Goal: Task Accomplishment & Management: Manage account settings

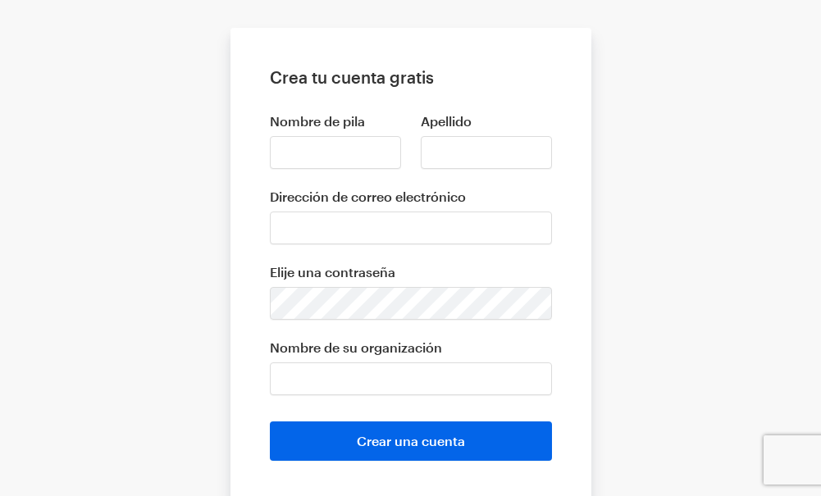
scroll to position [247, 0]
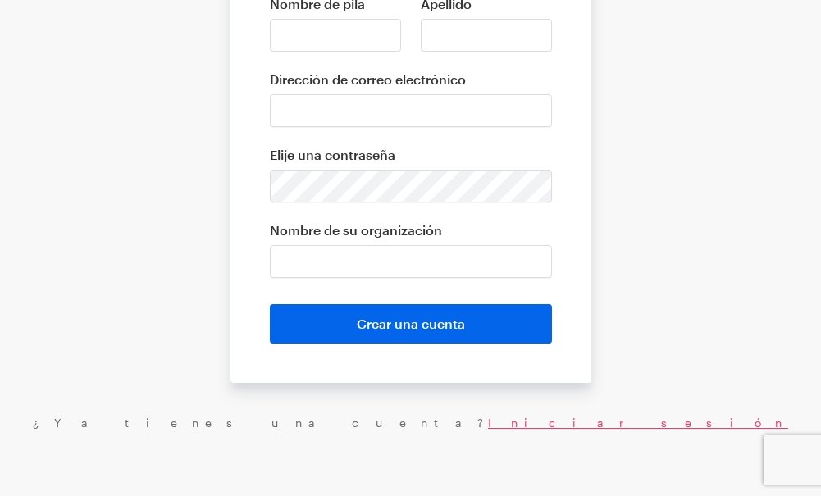
click at [502, 426] on font "Iniciar sesión" at bounding box center [638, 423] width 300 height 14
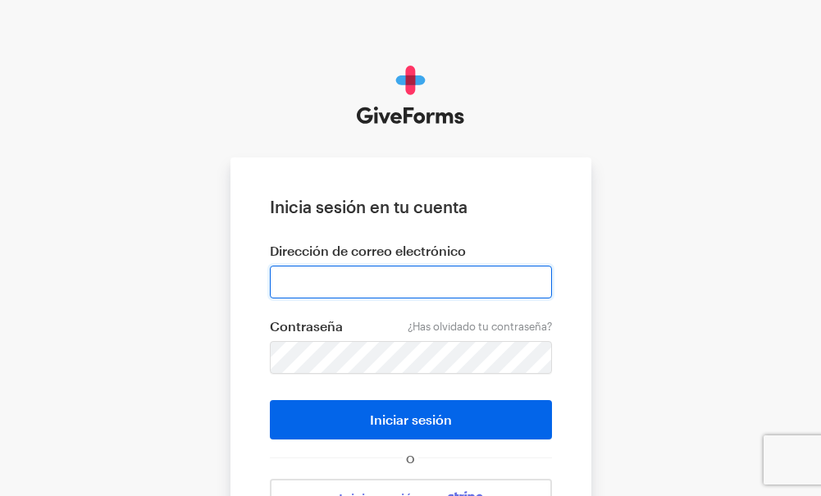
type input "[EMAIL_ADDRESS][DOMAIN_NAME]"
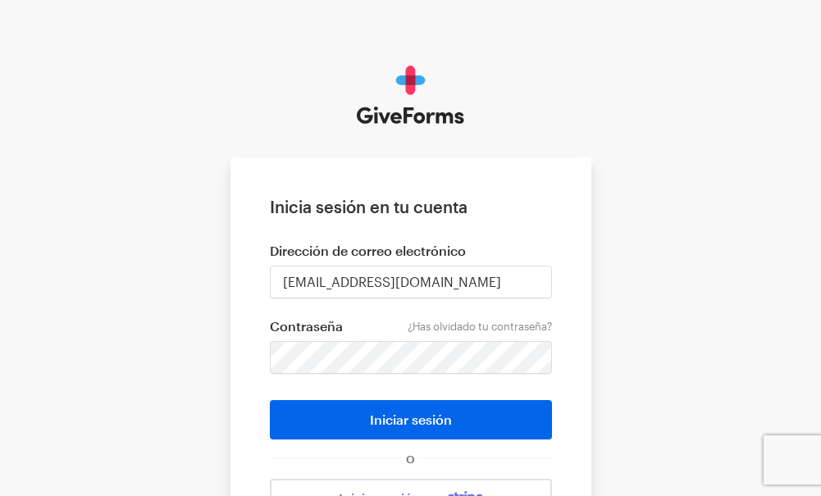
click at [487, 418] on button "Iniciar sesión" at bounding box center [411, 419] width 282 height 39
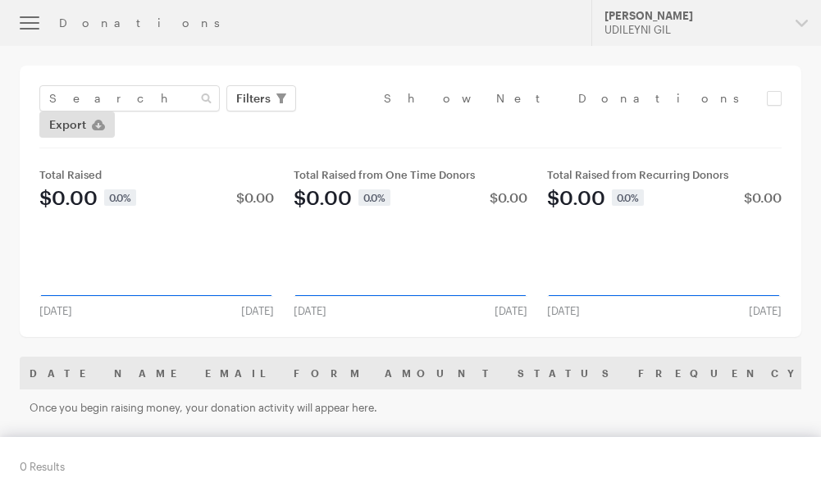
click at [21, 24] on icon "button" at bounding box center [30, 23] width 20 height 2
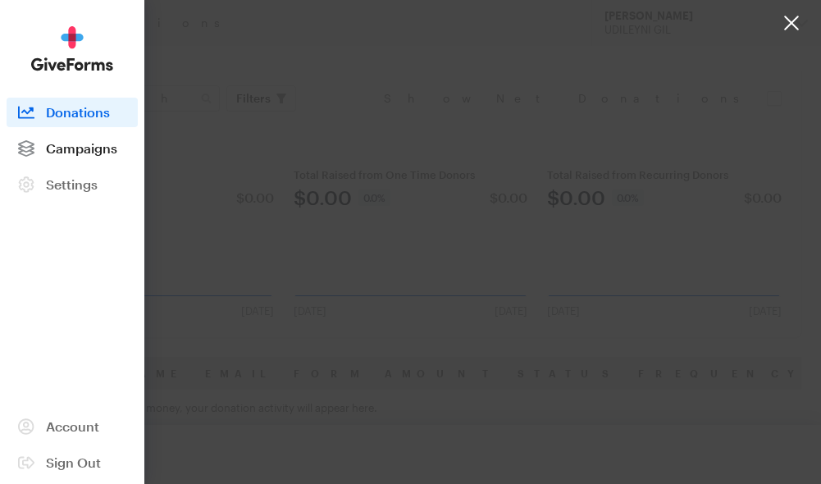
click at [93, 148] on span "Campaigns" at bounding box center [81, 148] width 71 height 16
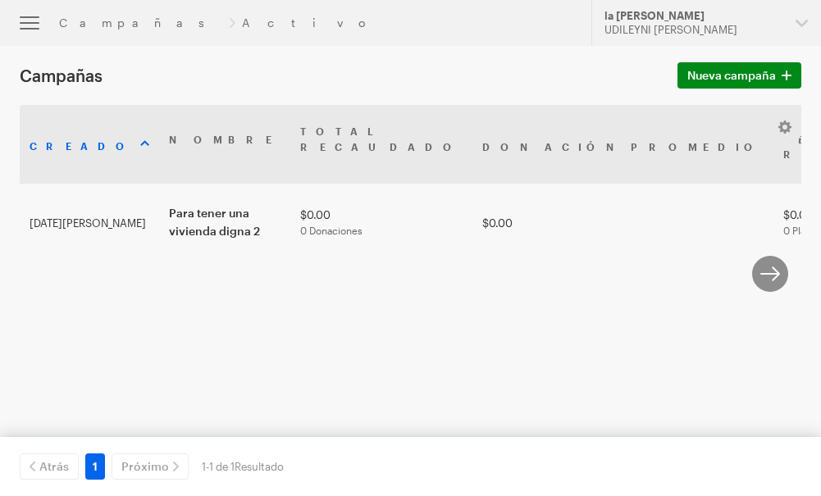
scroll to position [16, 0]
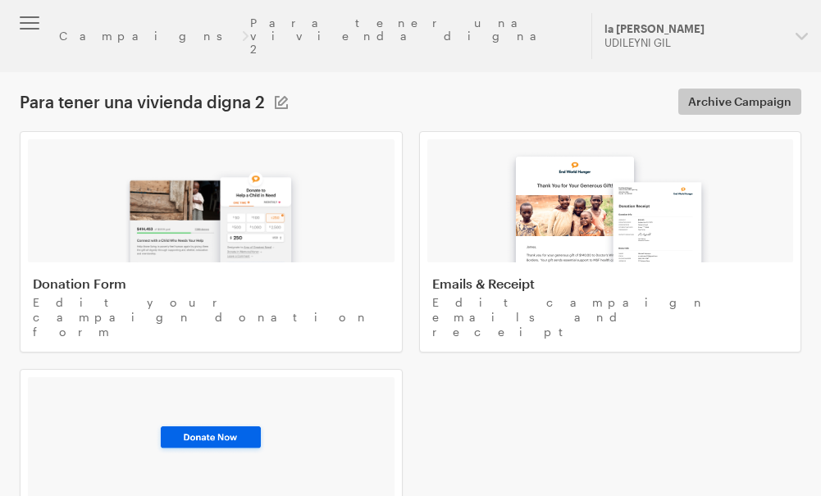
click at [732, 92] on span "Archive Campaign" at bounding box center [739, 102] width 103 height 20
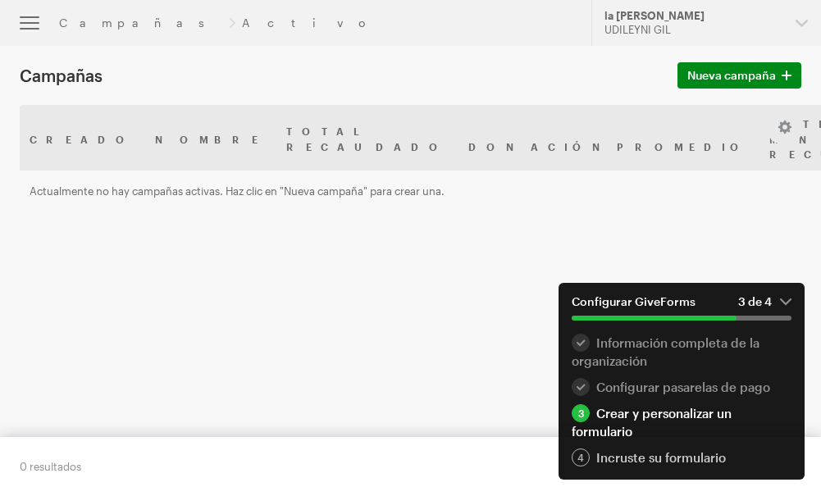
click at [143, 28] on div "Campañas Activo" at bounding box center [315, 22] width 512 height 13
click at [109, 26] on font "Campañas" at bounding box center [140, 23] width 163 height 14
click at [96, 80] on font "Campañas" at bounding box center [61, 76] width 83 height 20
click at [34, 24] on icon "button" at bounding box center [30, 23] width 20 height 2
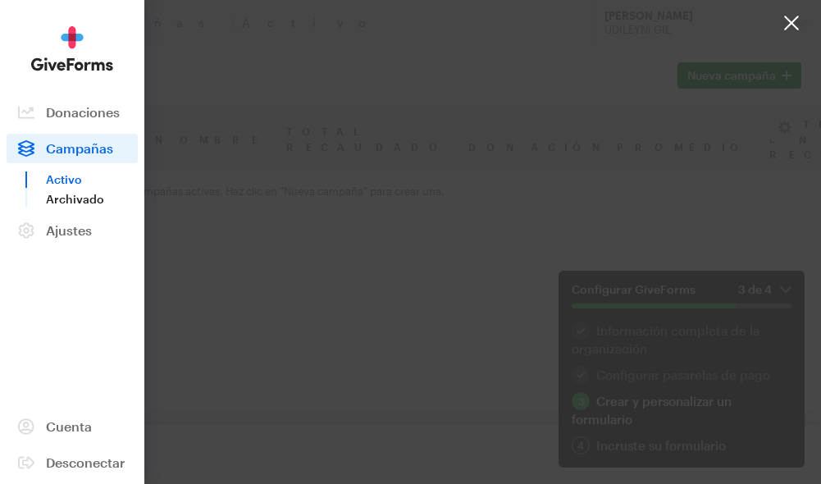
click at [80, 198] on font "Archivado" at bounding box center [75, 199] width 58 height 14
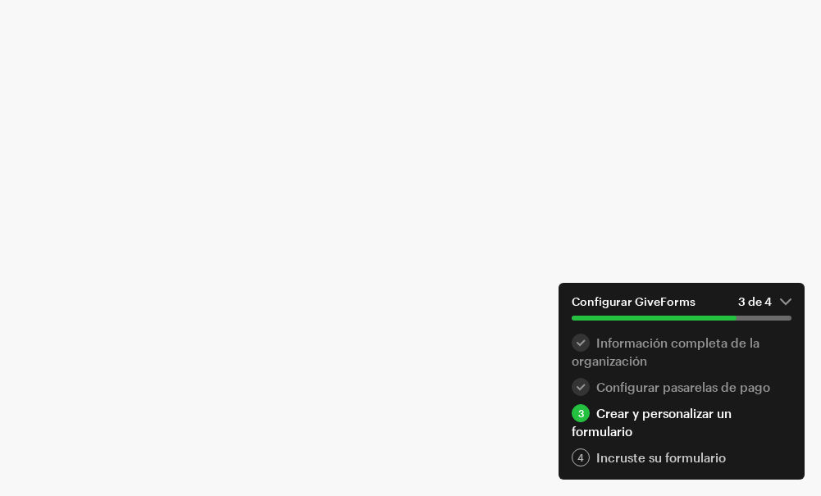
scroll to position [219, 0]
click at [661, 456] on font "Incruste su formulario" at bounding box center [661, 457] width 130 height 15
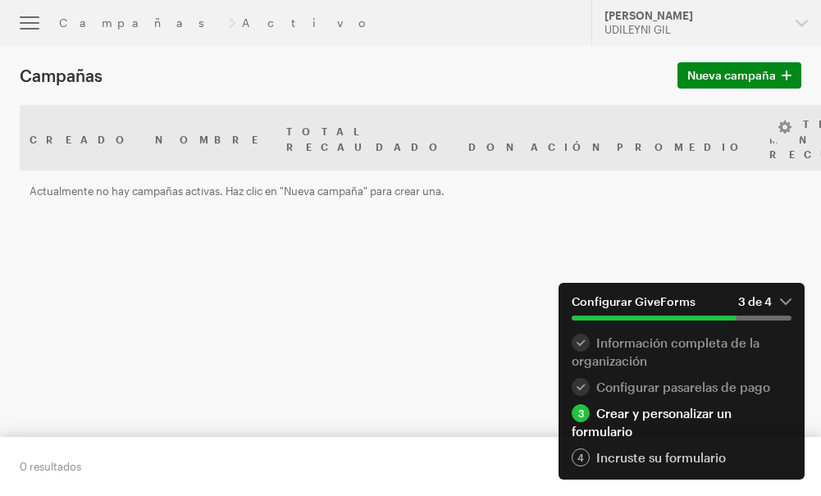
click at [34, 25] on button "button" at bounding box center [29, 23] width 59 height 46
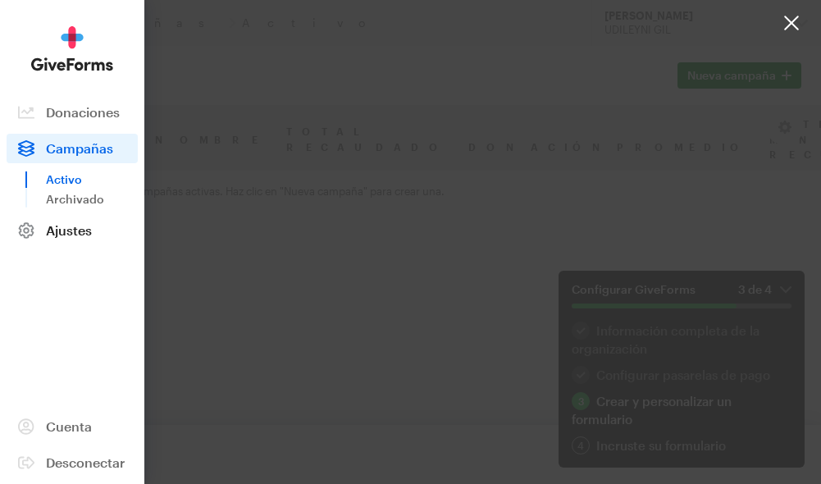
click at [77, 229] on font "Ajustes" at bounding box center [69, 230] width 46 height 16
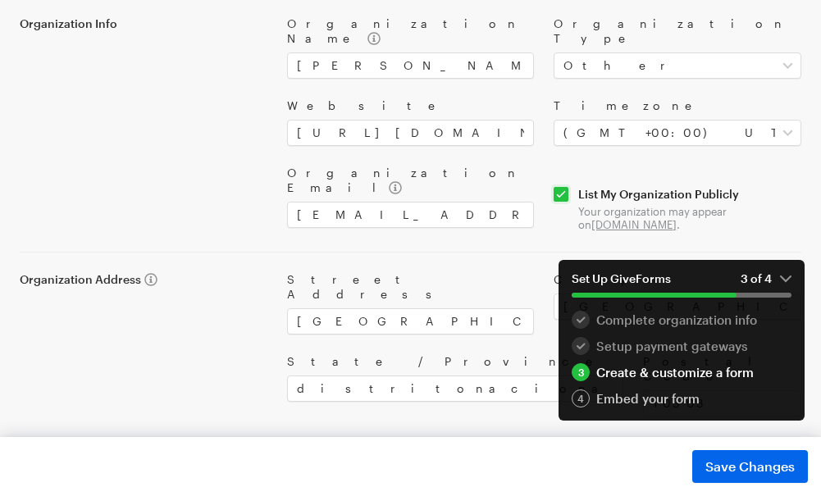
scroll to position [366, 0]
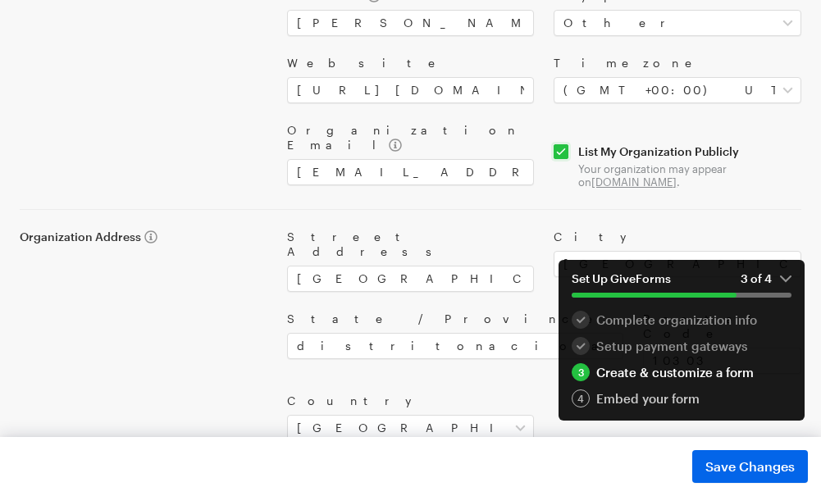
click at [635, 175] on link "www.giveforms.com" at bounding box center [633, 181] width 85 height 13
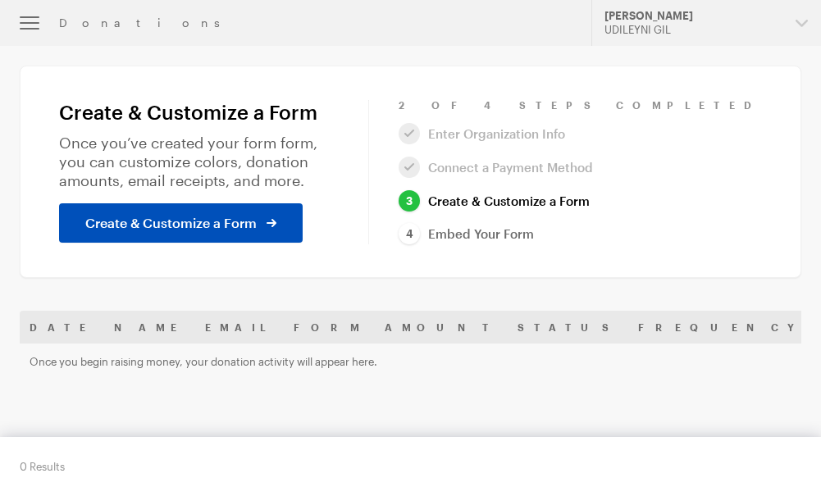
click at [278, 208] on link "Create & Customize a Form" at bounding box center [181, 222] width 244 height 39
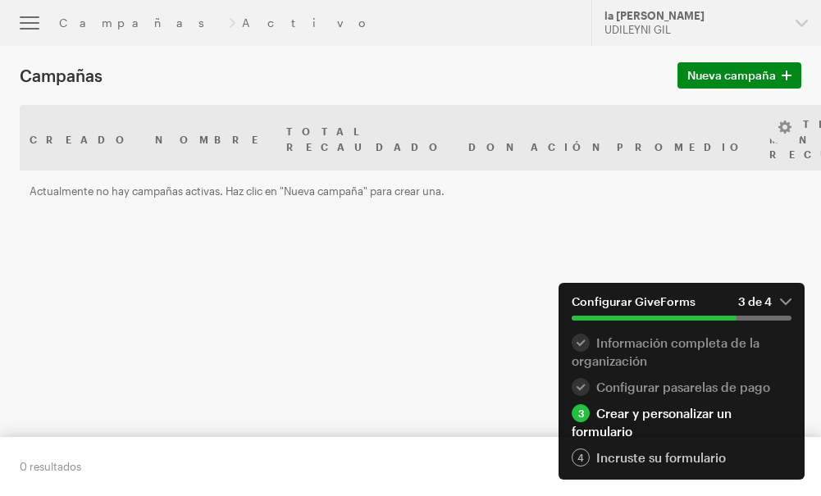
click at [337, 217] on div "Creado Nombre Total recaudado Donación promedio Activo Mensual Recurrente Total…" at bounding box center [410, 269] width 781 height 328
click at [645, 17] on font "la [PERSON_NAME]" at bounding box center [654, 15] width 100 height 13
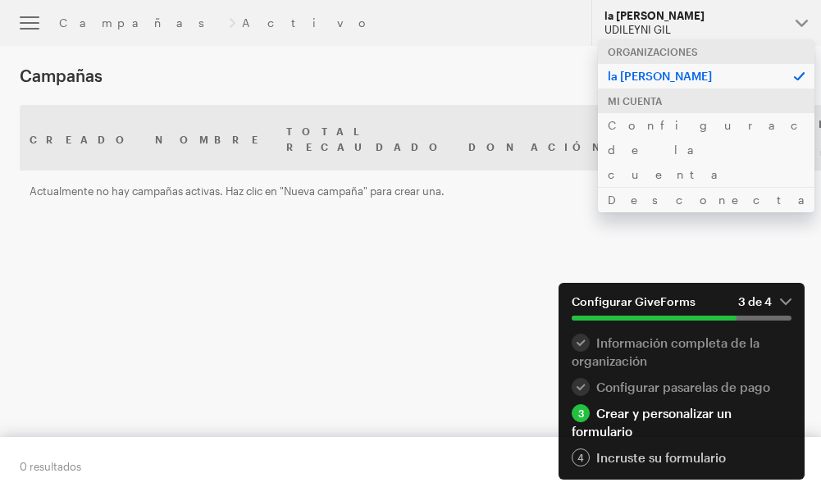
click at [653, 86] on p "la [PERSON_NAME]" at bounding box center [706, 75] width 216 height 25
click at [650, 86] on p "la [PERSON_NAME]" at bounding box center [706, 75] width 216 height 25
click at [667, 72] on font "la [PERSON_NAME]" at bounding box center [660, 76] width 104 height 14
click at [726, 121] on font "Configuraciones de la cuenta" at bounding box center [762, 149] width 308 height 63
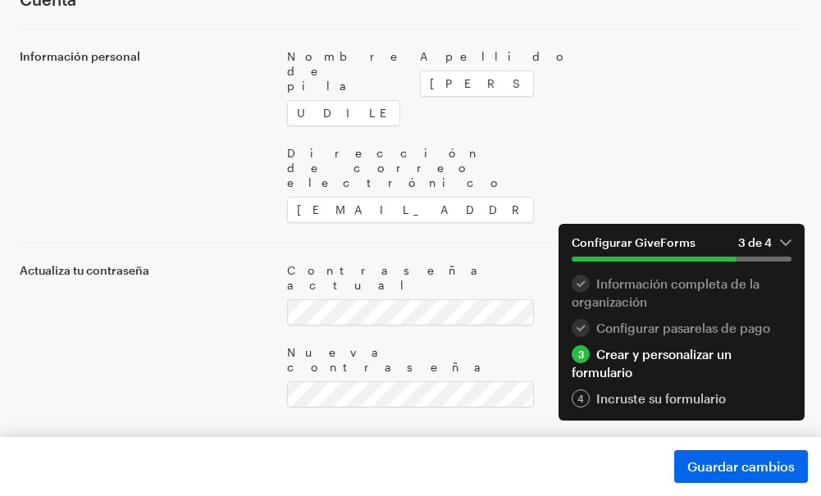
scroll to position [181, 0]
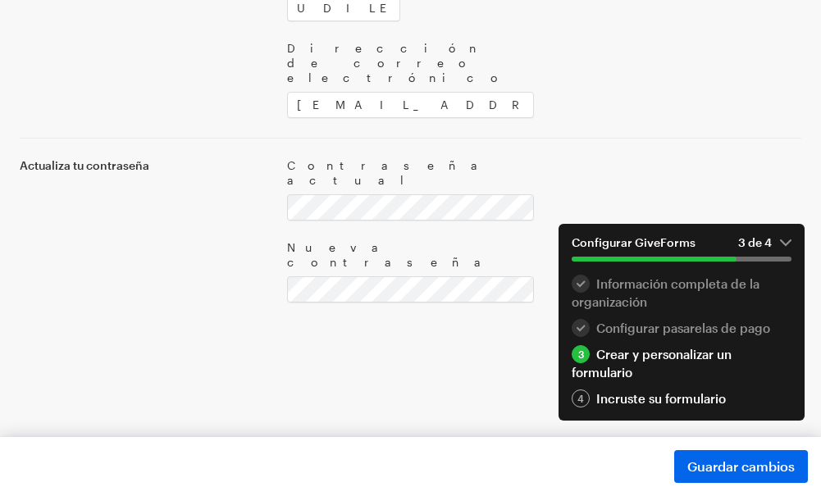
click at [617, 394] on font "Incruste su formulario" at bounding box center [661, 398] width 130 height 15
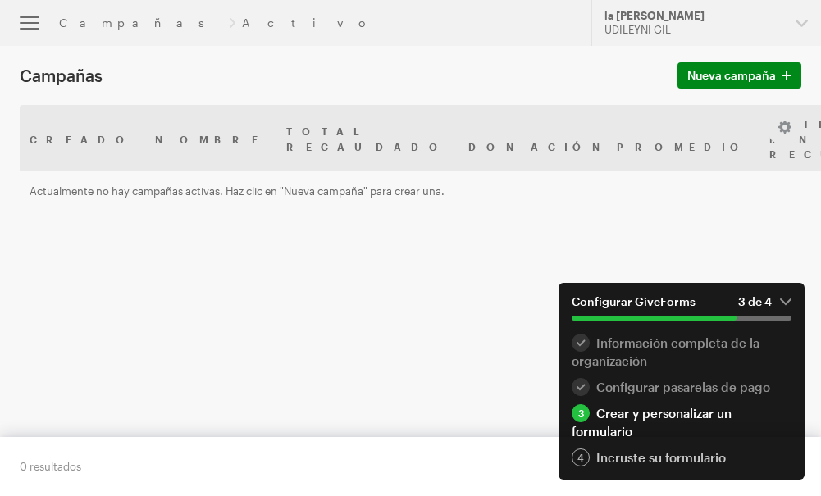
click at [139, 30] on header "Campañas Activo Actualizaciones Apoyo la [PERSON_NAME] UDILEYNI [PERSON_NAME] O…" at bounding box center [410, 23] width 821 height 46
click at [792, 134] on button "button" at bounding box center [785, 127] width 20 height 20
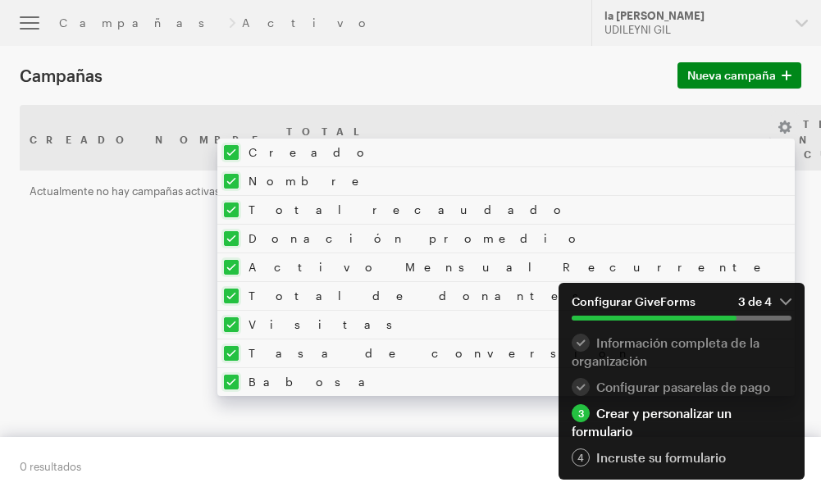
click at [673, 211] on input "checkbox" at bounding box center [499, 210] width 564 height 28
click at [659, 211] on input "checkbox" at bounding box center [499, 210] width 564 height 28
checkbox input "true"
click at [470, 274] on div "Creado Nombre Total recaudado Donación promedio Activo Mensual Recurrente Total…" at bounding box center [410, 269] width 781 height 328
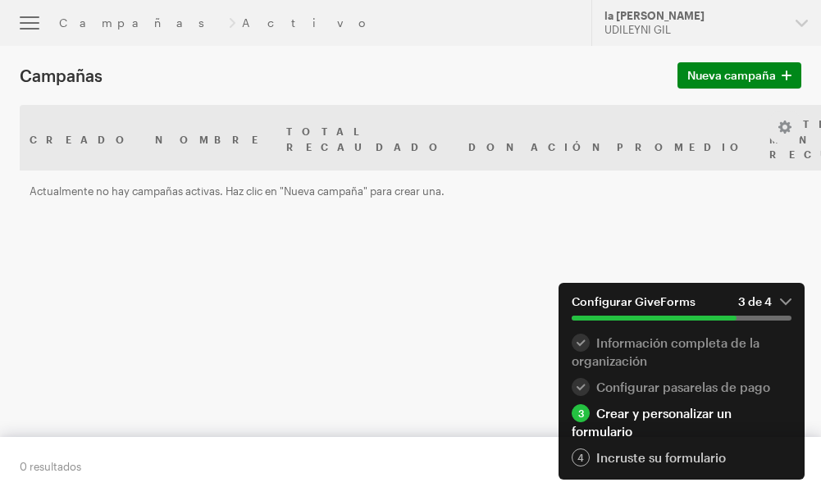
click at [30, 39] on button "button" at bounding box center [29, 23] width 59 height 46
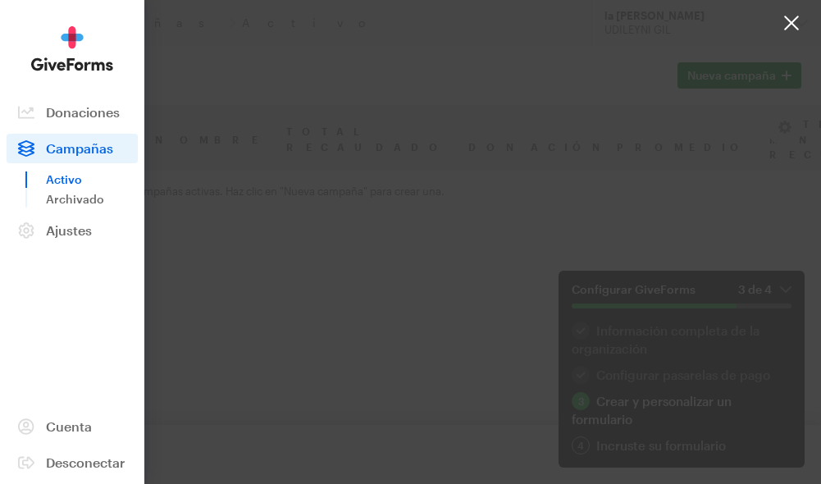
click at [71, 182] on font "Activo" at bounding box center [64, 179] width 36 height 14
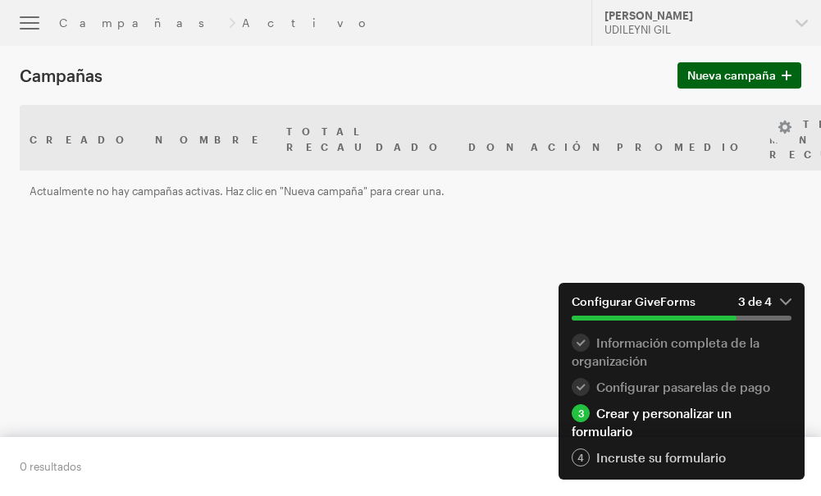
click at [755, 69] on font "Nueva campaña" at bounding box center [731, 75] width 89 height 14
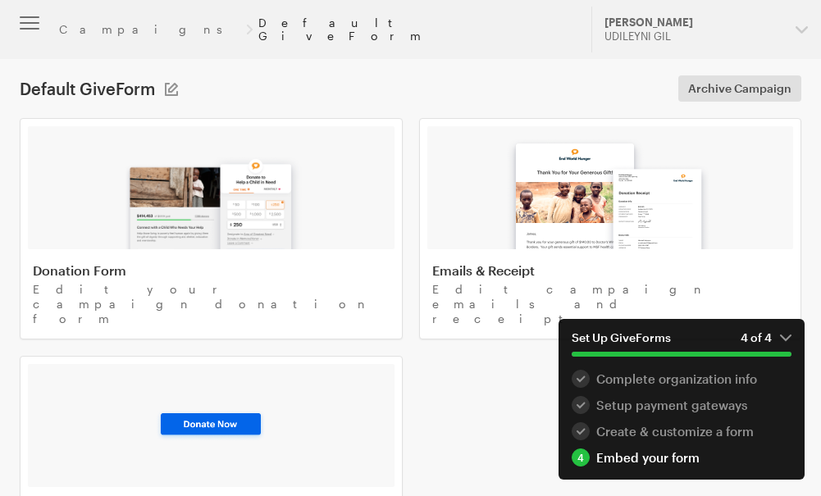
click at [258, 21] on link "Default GiveForm" at bounding box center [414, 29] width 313 height 26
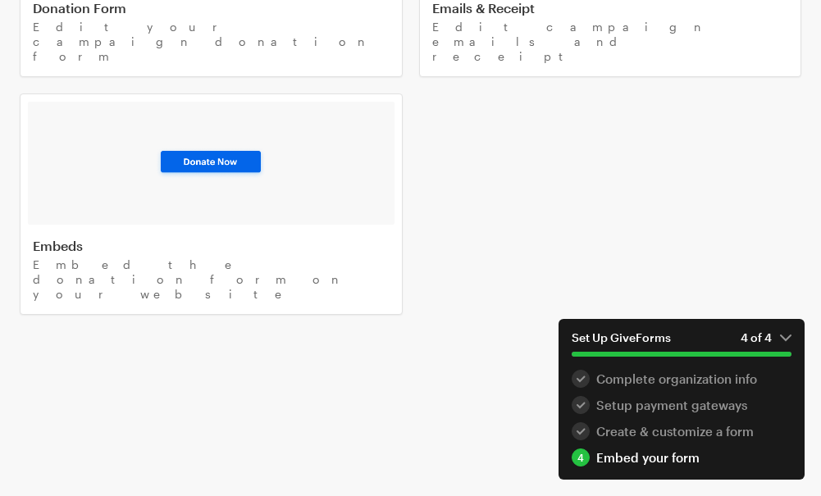
scroll to position [291, 0]
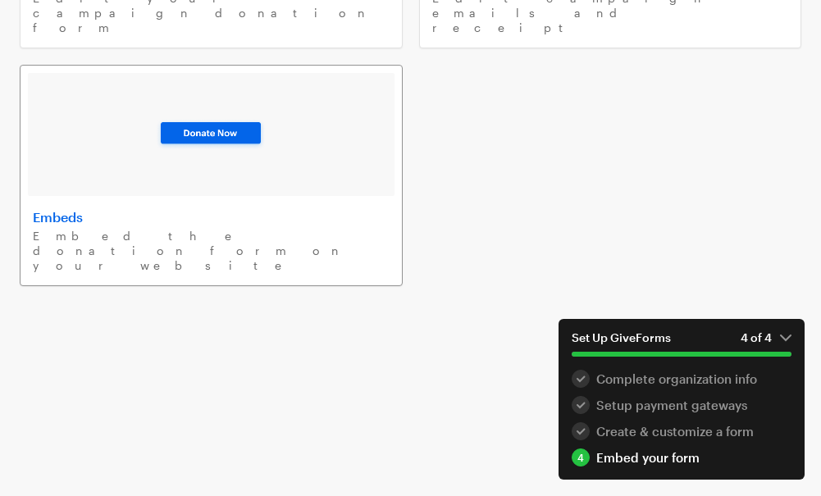
click at [222, 229] on p "Embed the donation form on your website" at bounding box center [211, 251] width 357 height 44
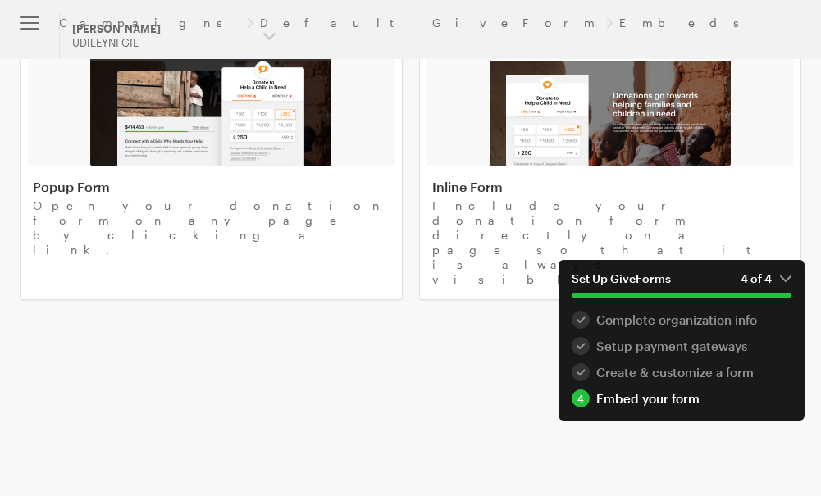
scroll to position [98, 0]
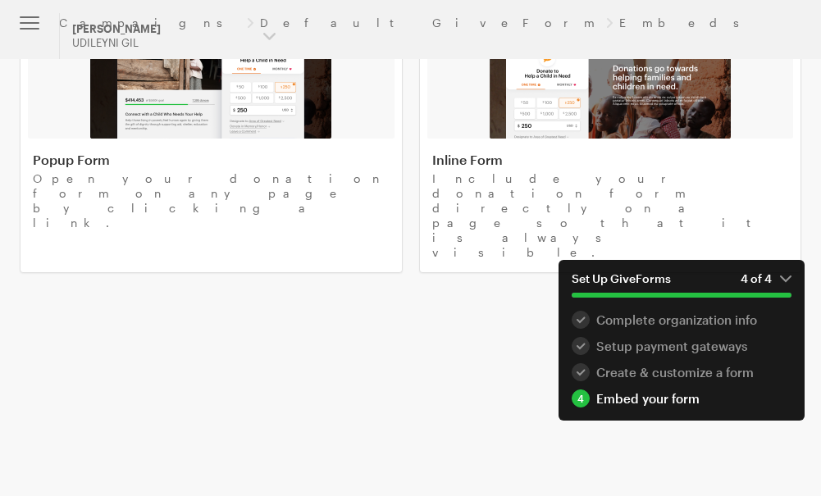
click at [622, 401] on div "Embed your form" at bounding box center [682, 398] width 220 height 18
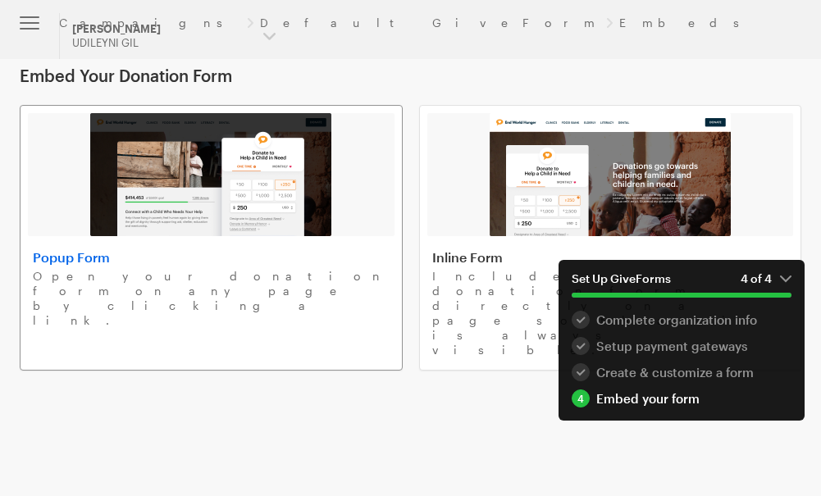
click at [262, 281] on p "Open your donation form on any page by clicking a link." at bounding box center [211, 298] width 357 height 59
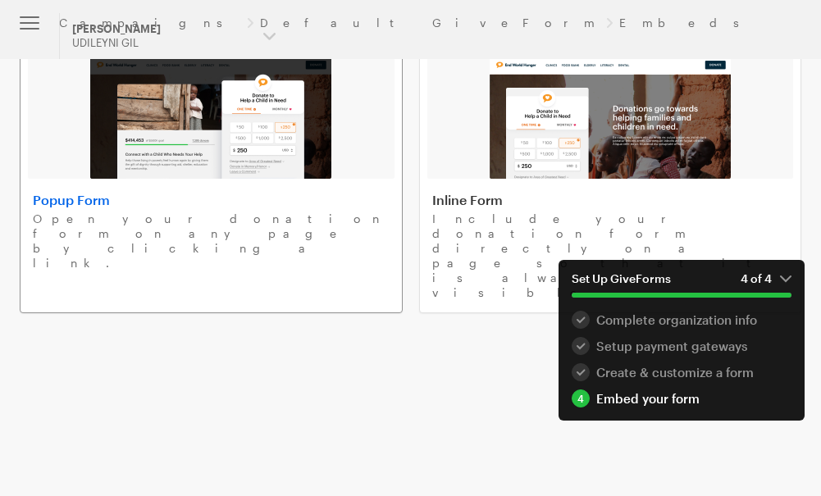
scroll to position [98, 0]
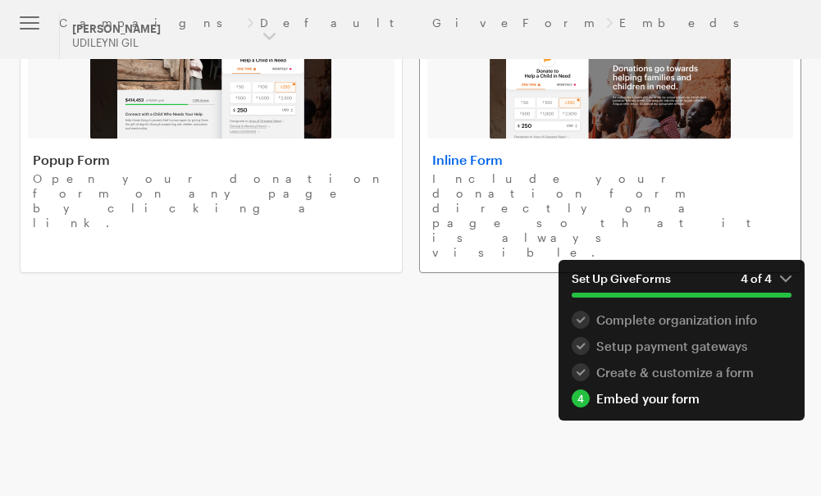
click at [555, 160] on h4 "Inline Form" at bounding box center [610, 160] width 357 height 16
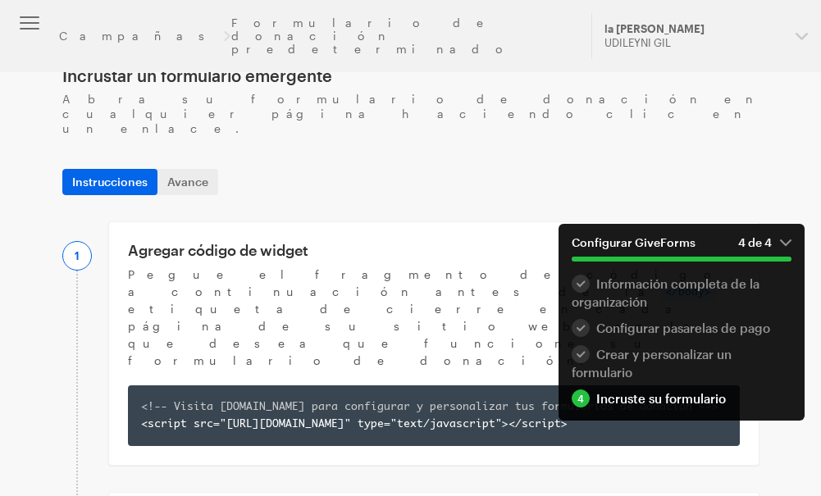
click at [339, 95] on font "Abra su formulario de donación en cualquier página haciendo clic en un enlace." at bounding box center [410, 113] width 696 height 43
click at [190, 175] on font "Avance" at bounding box center [187, 182] width 41 height 14
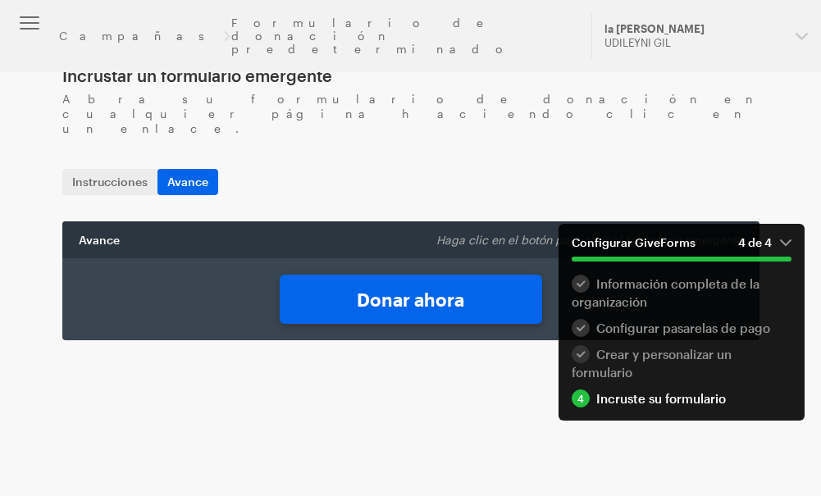
click at [408, 289] on font "Donar ahora" at bounding box center [410, 299] width 107 height 21
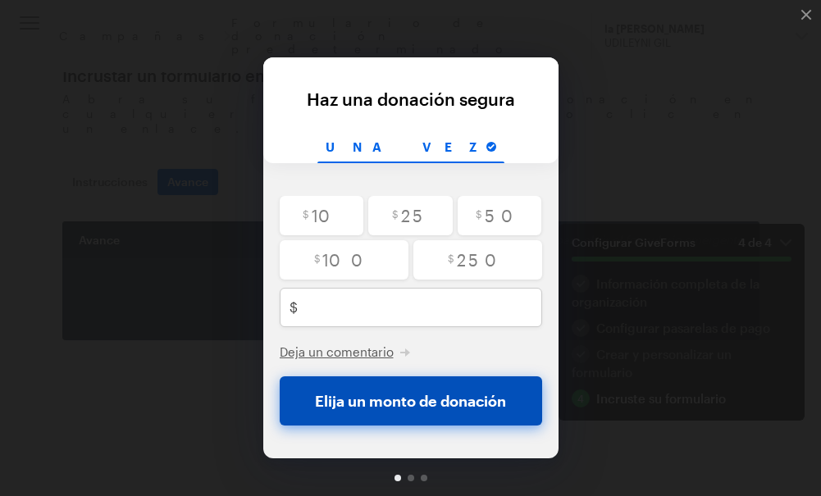
click at [478, 402] on font "Elija un monto de donación" at bounding box center [410, 401] width 191 height 18
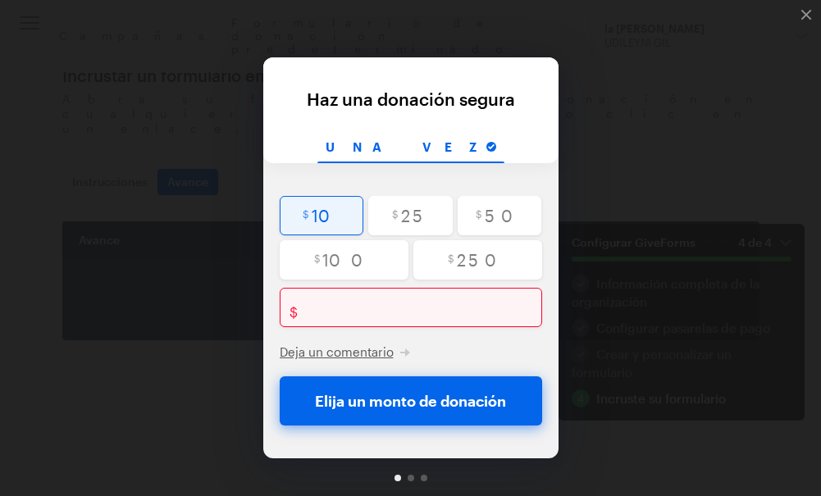
click at [322, 216] on input "radio" at bounding box center [322, 215] width 84 height 39
radio input "true"
type input "10"
checkbox input "false"
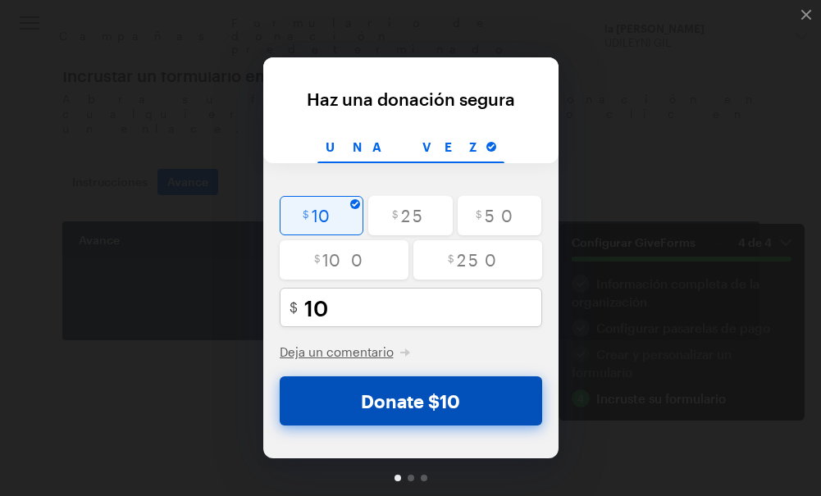
click at [434, 402] on button "Donate $10" at bounding box center [411, 400] width 262 height 49
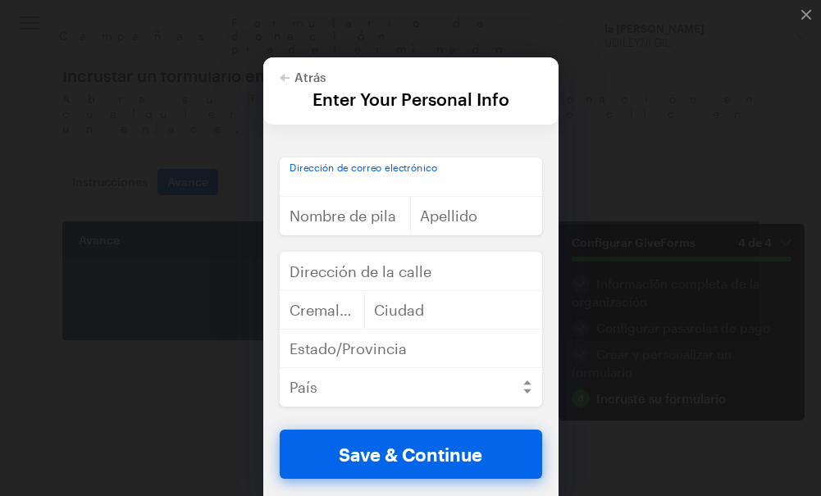
click at [362, 182] on input "email" at bounding box center [411, 176] width 262 height 39
type input "udileynireyes@gmail.com"
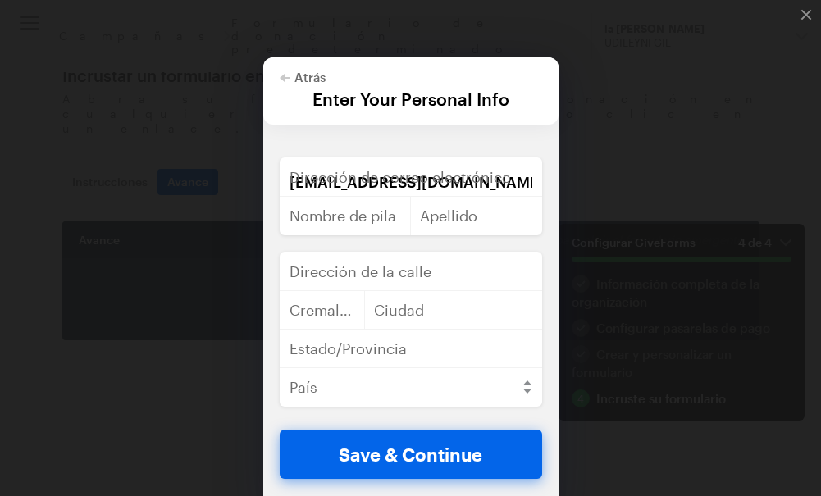
type input "Udileyni Reyes"
type input "Santo Domingo distrito nacional la ciénaga"
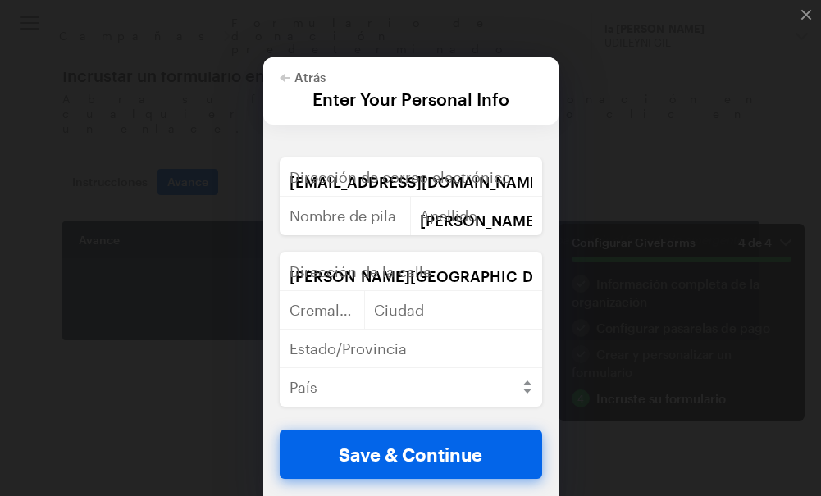
type input "10303"
type input "Santo Domingo"
select select "DO"
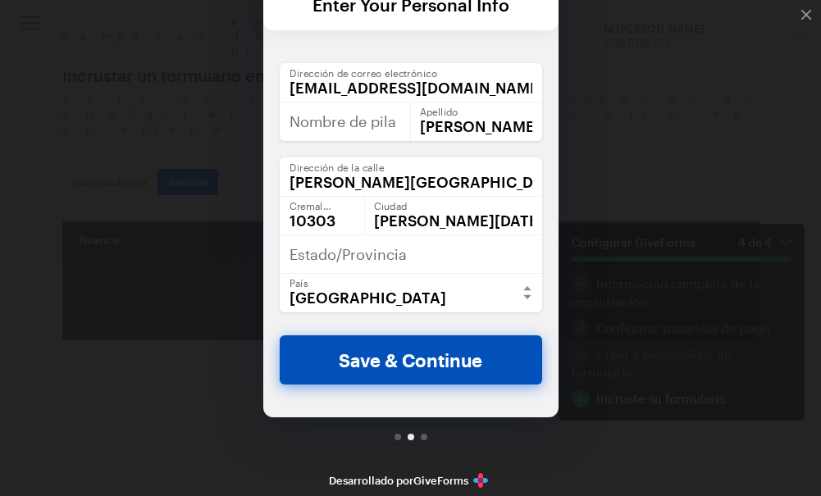
click at [458, 362] on button "Save & Continue" at bounding box center [411, 359] width 262 height 49
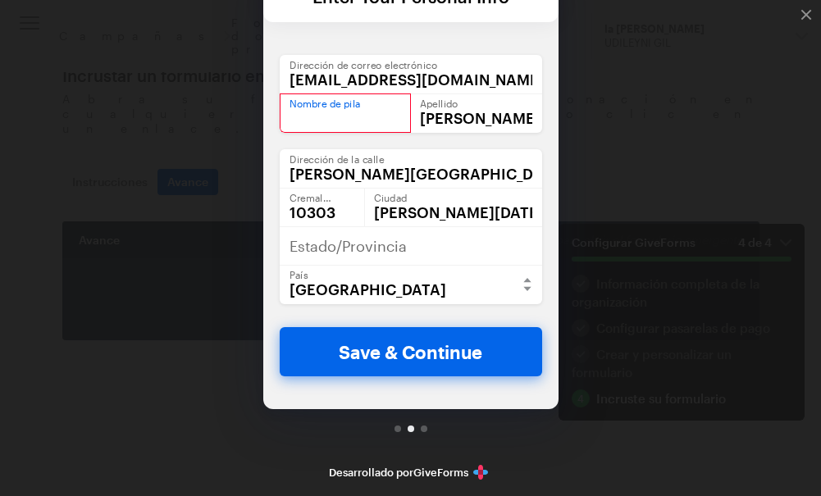
click at [339, 114] on input "text" at bounding box center [346, 112] width 132 height 39
type input "UDILEYNI"
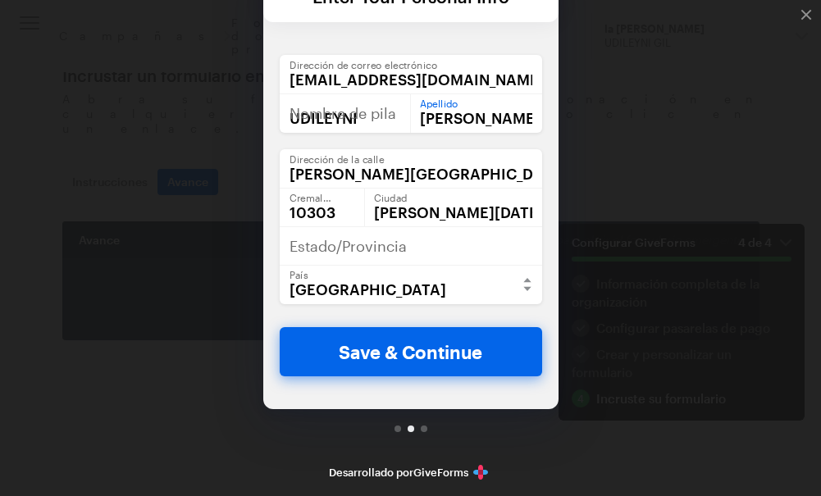
click at [482, 121] on input "Udileyni Reyes" at bounding box center [476, 112] width 132 height 39
type input "reyes"
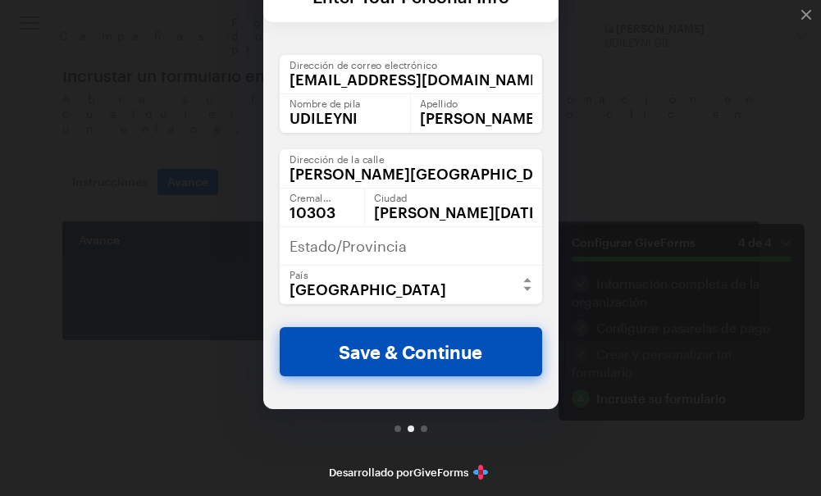
click at [448, 353] on button "Save & Continue" at bounding box center [411, 351] width 262 height 49
checkbox input "false"
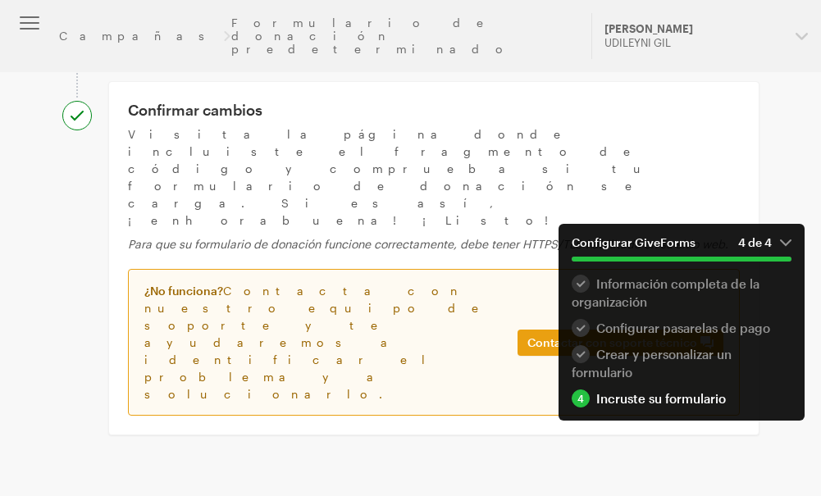
scroll to position [600, 0]
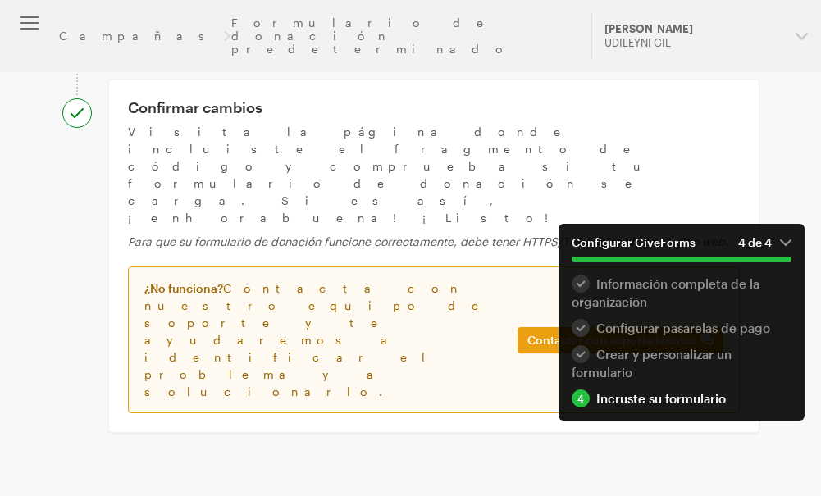
click at [30, 25] on button "button" at bounding box center [29, 23] width 59 height 46
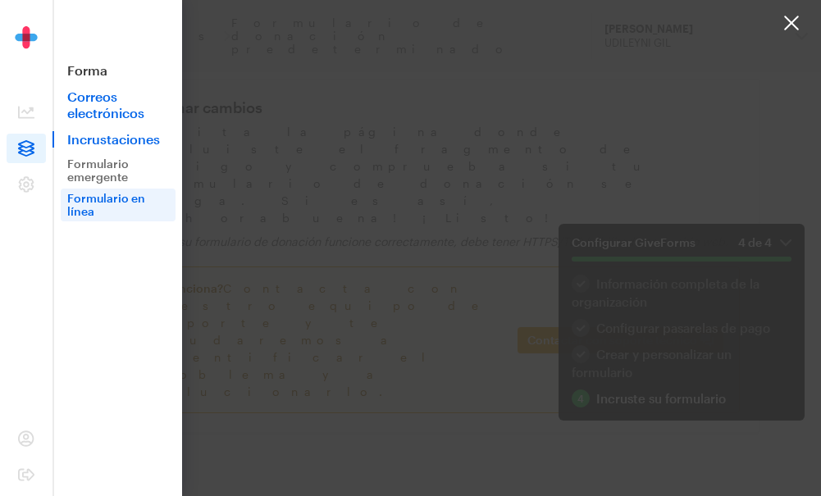
click at [102, 99] on font "Correos electrónicos" at bounding box center [105, 105] width 77 height 32
click at [102, 98] on font "Correos electrónicos" at bounding box center [105, 105] width 77 height 32
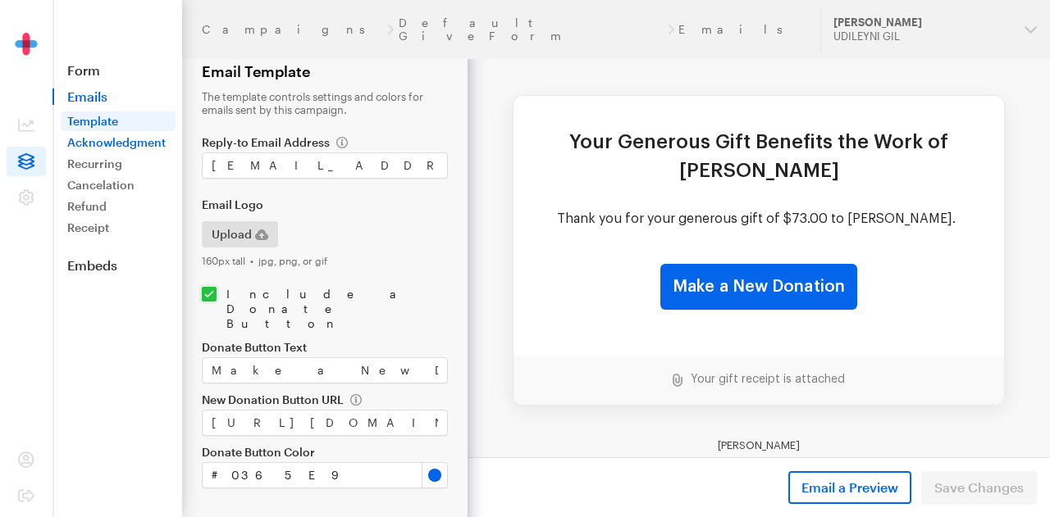
click at [141, 136] on link "Acknowledgment" at bounding box center [118, 143] width 115 height 20
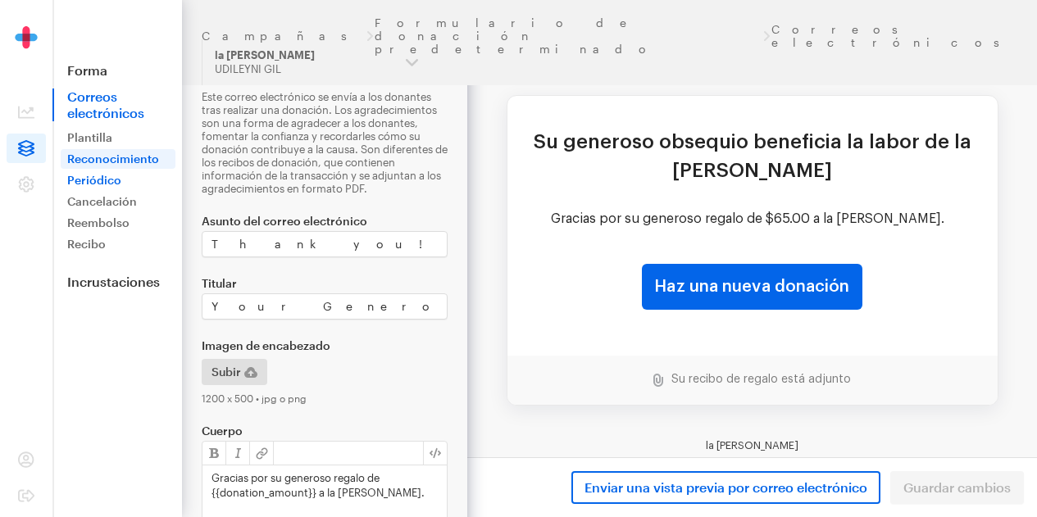
click at [98, 175] on font "Periódico" at bounding box center [94, 180] width 54 height 14
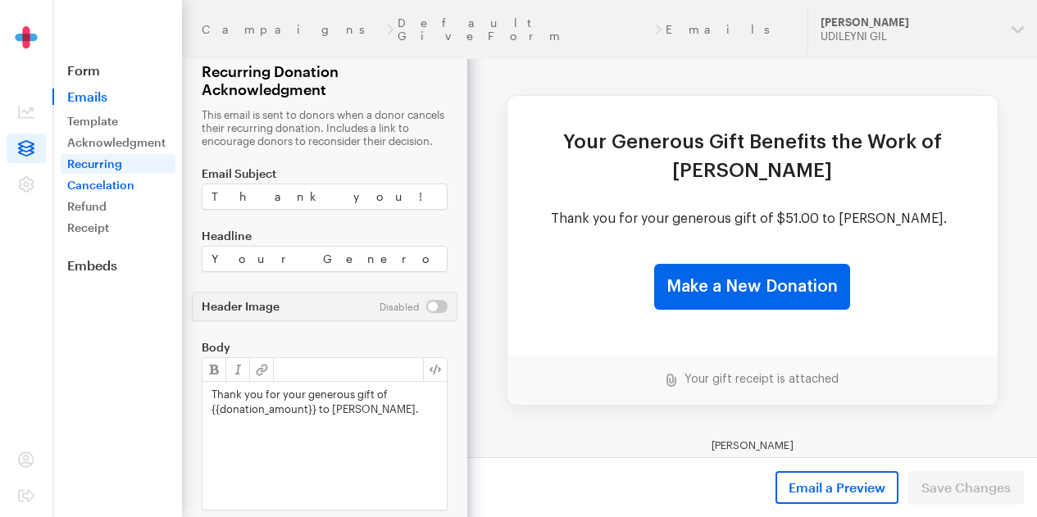
click at [113, 186] on link "Cancelation" at bounding box center [118, 185] width 115 height 20
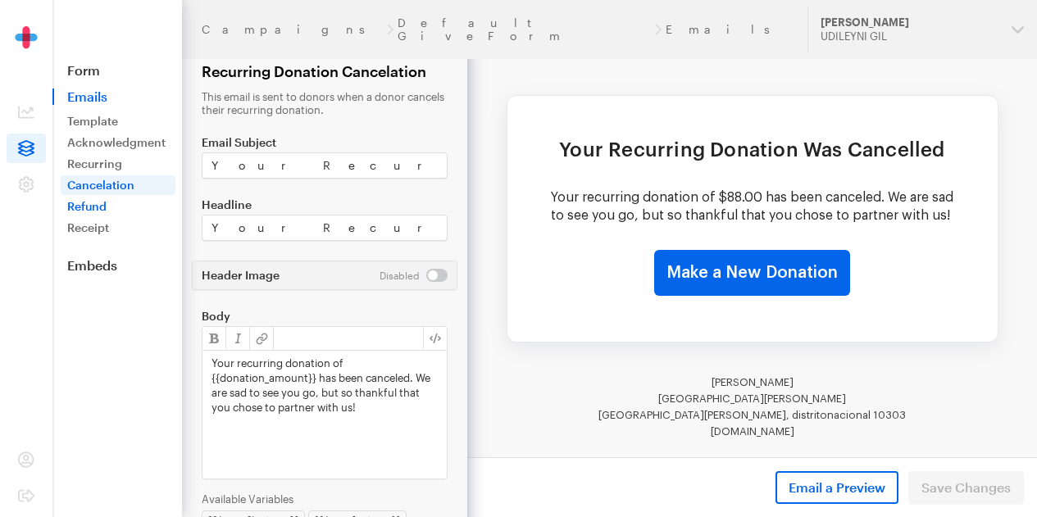
click at [95, 201] on link "Refund" at bounding box center [118, 207] width 115 height 20
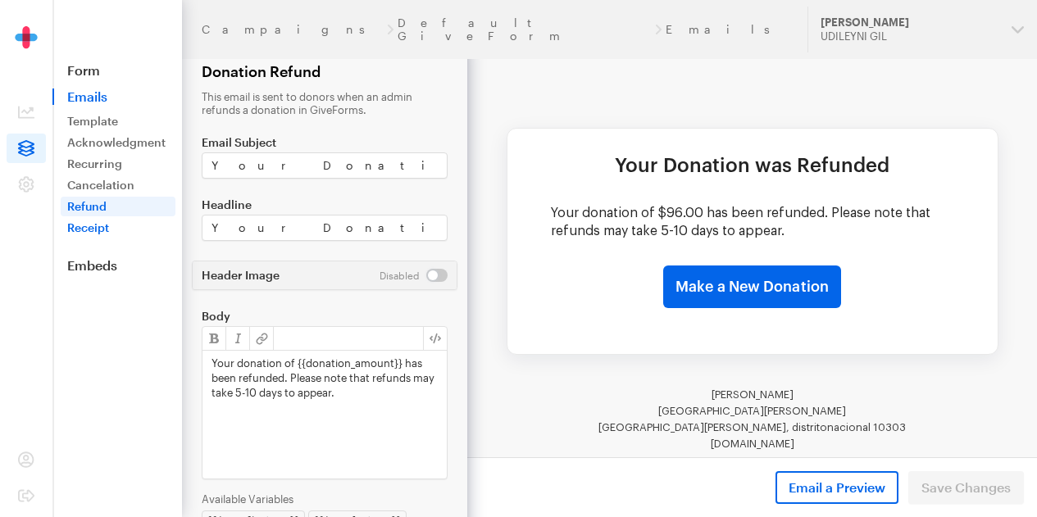
click at [73, 235] on link "Receipt" at bounding box center [118, 228] width 115 height 20
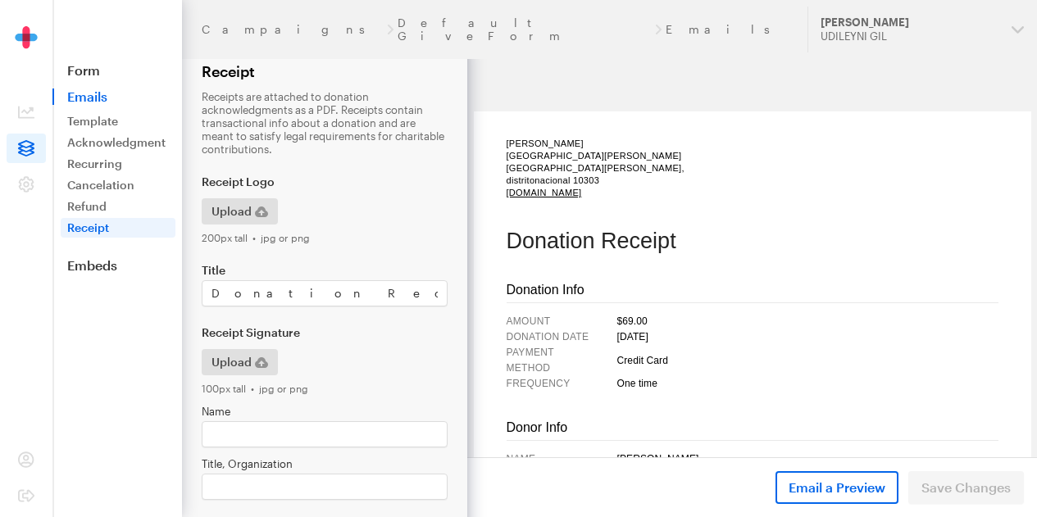
click at [653, 452] on td "Alaina Zieme" at bounding box center [807, 460] width 381 height 16
click at [408, 16] on header "Campaigns Default GiveForm Emails Updates Support la malandra UDILEYNI GIL Orga…" at bounding box center [609, 29] width 855 height 59
click at [89, 71] on link "Form" at bounding box center [117, 70] width 130 height 16
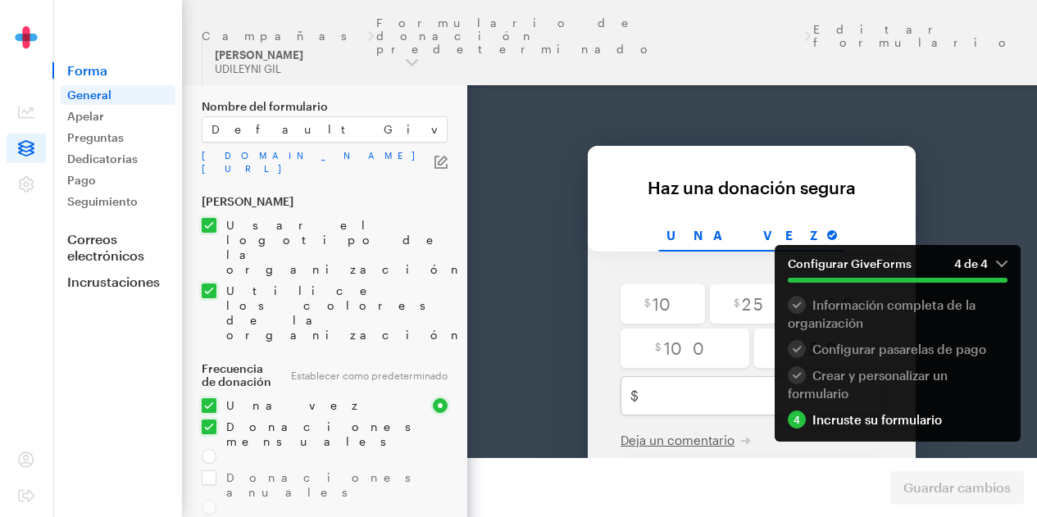
click at [984, 68] on font "para incrustar" at bounding box center [966, 67] width 78 height 14
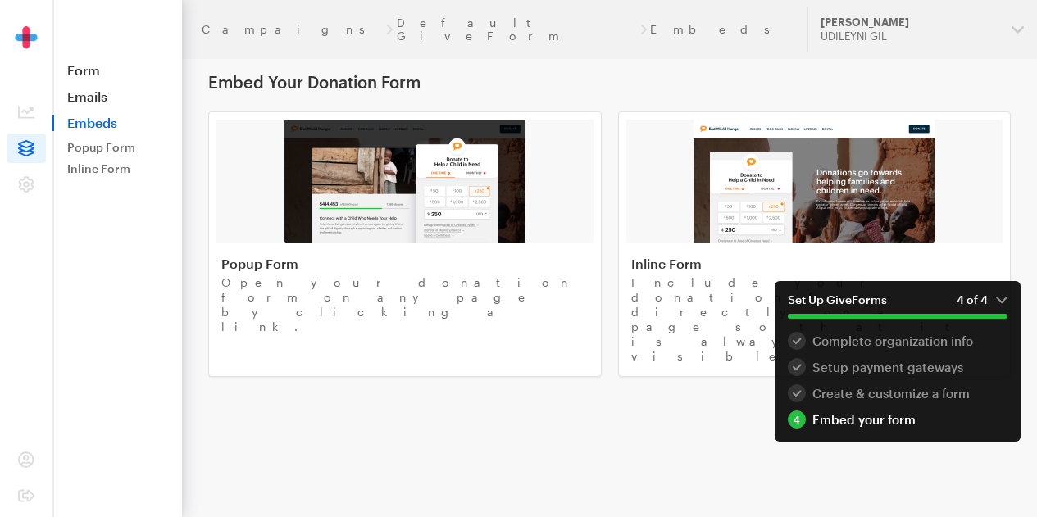
click at [885, 426] on div "Embed your form" at bounding box center [898, 420] width 220 height 18
click at [1022, 30] on button "[PERSON_NAME] UDILEYNI GIL" at bounding box center [923, 30] width 230 height 46
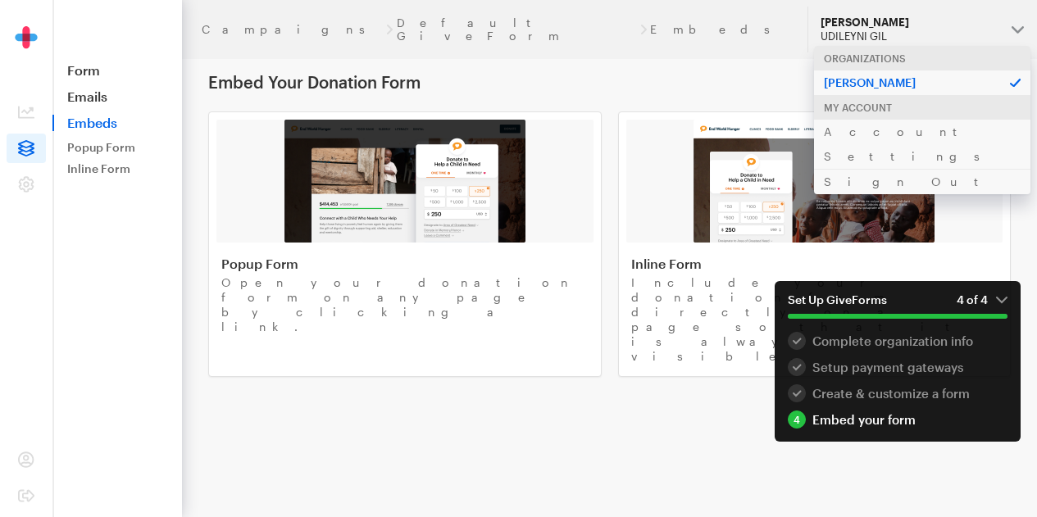
click at [886, 56] on div "Organizations" at bounding box center [922, 58] width 216 height 25
click at [866, 30] on div "UDILEYNI GIL" at bounding box center [910, 37] width 178 height 14
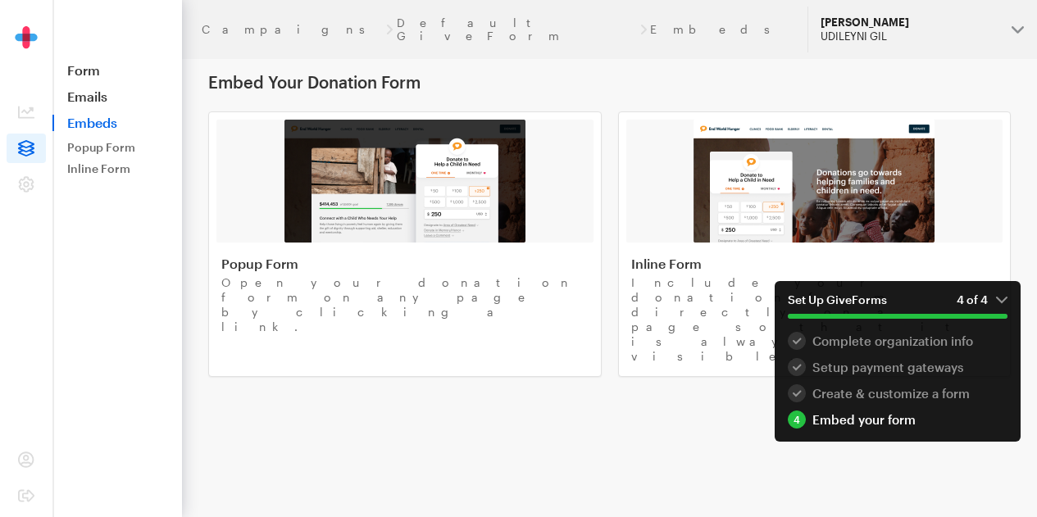
scroll to position [102, 0]
